Goal: Subscribe to service/newsletter

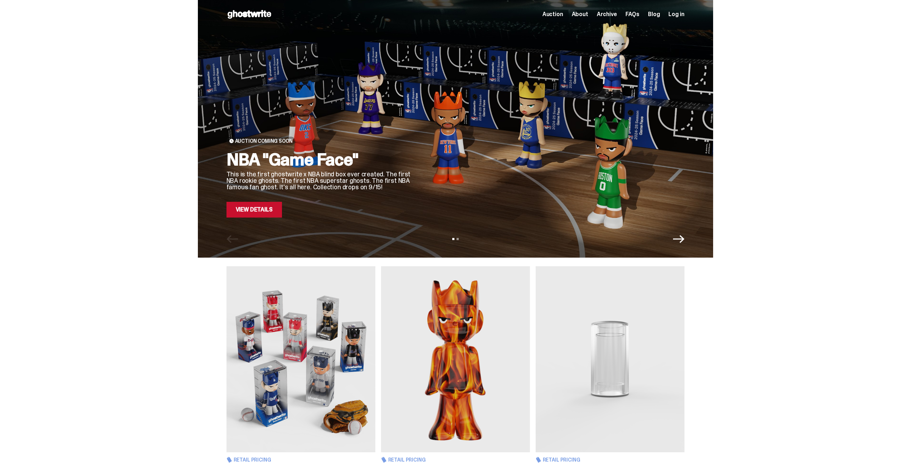
click at [265, 208] on link "View Details" at bounding box center [254, 210] width 55 height 16
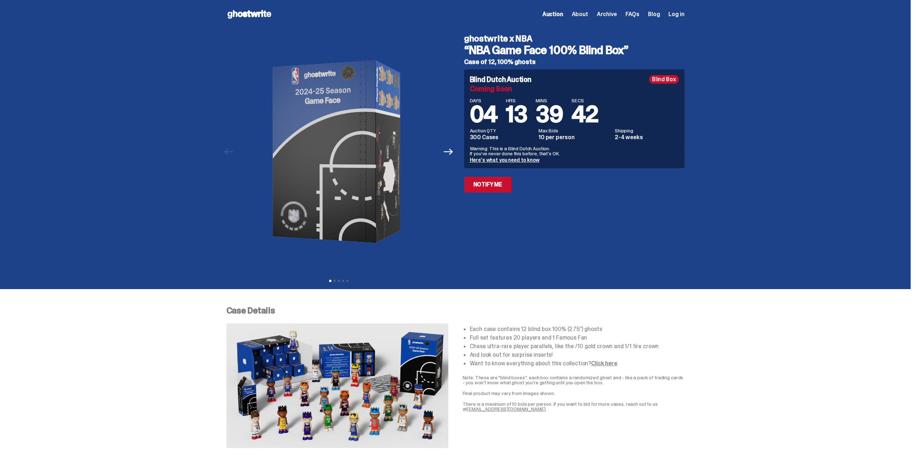
click at [466, 248] on div "ghostwrite x NBA “NBA Game Face 100% Blind Box” Case of 12, 100% ghosts Blind D…" at bounding box center [570, 152] width 229 height 246
click at [507, 149] on p "Warning: This is a Blind Dutch Auction. If you’ve never done this before, that’…" at bounding box center [574, 151] width 209 height 10
click at [564, 136] on dd "10 per person" at bounding box center [575, 138] width 72 height 6
click at [504, 186] on link "Notify Me" at bounding box center [488, 185] width 48 height 16
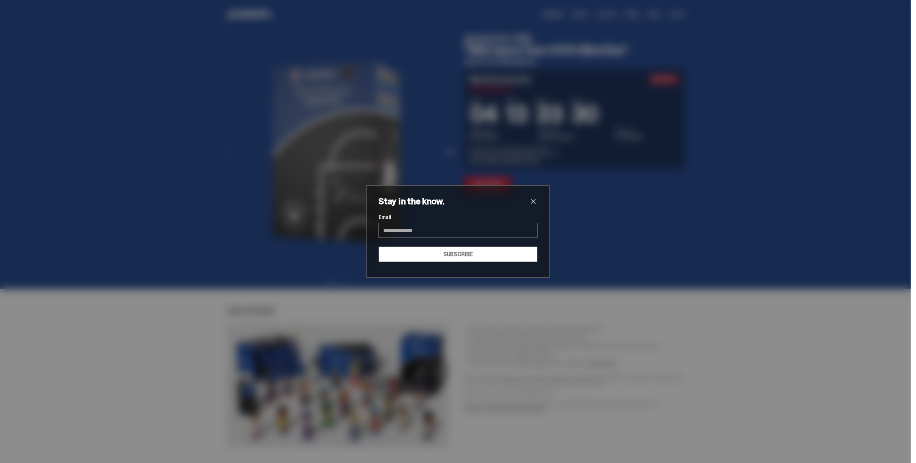
click at [451, 230] on input "Email" at bounding box center [458, 230] width 159 height 15
type input "**********"
click at [461, 256] on button "SUBSCRIBE" at bounding box center [458, 255] width 159 height 16
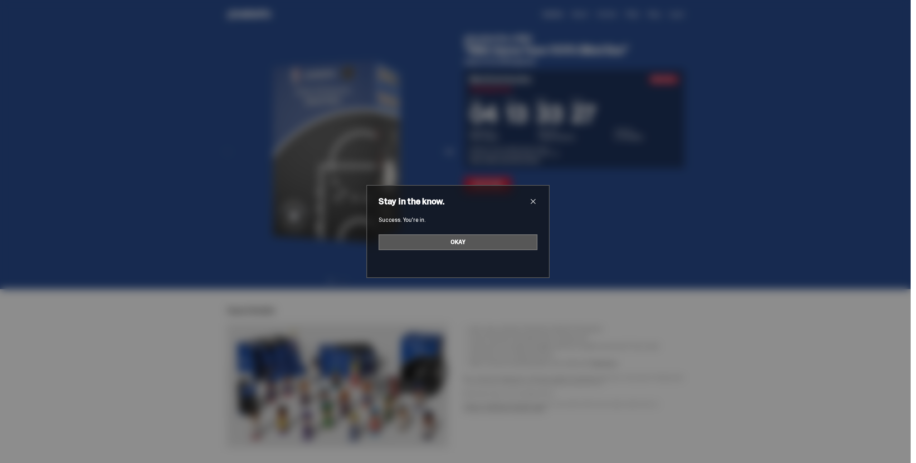
click at [461, 249] on button "OKAY" at bounding box center [458, 242] width 159 height 16
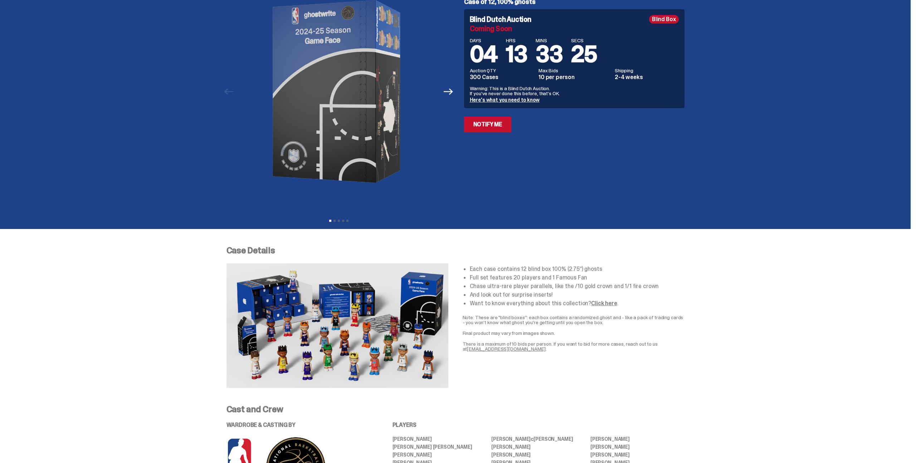
scroll to position [87, 0]
